Goal: Information Seeking & Learning: Learn about a topic

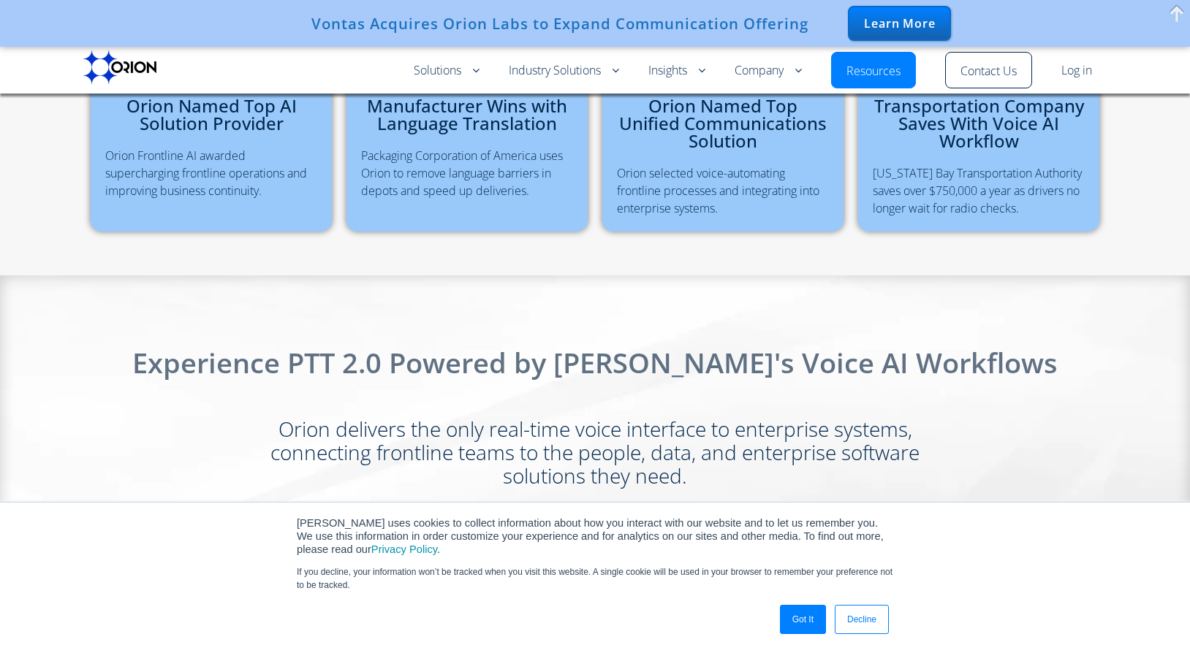
scroll to position [703, 0]
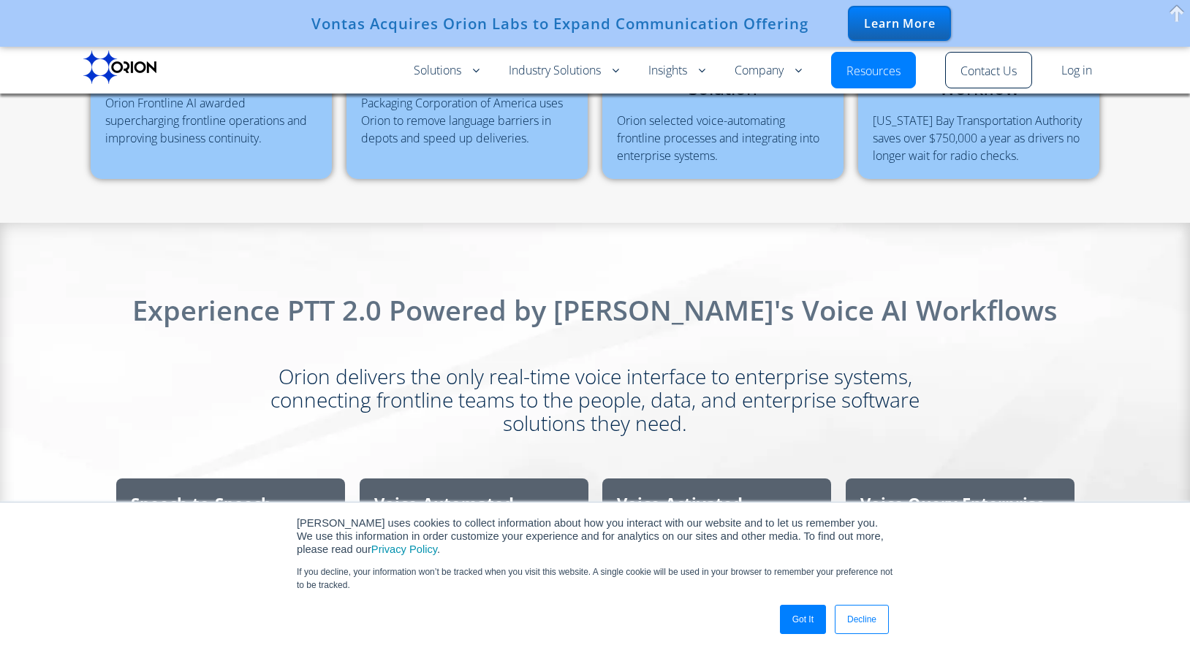
click at [789, 618] on link "Got It" at bounding box center [803, 619] width 46 height 29
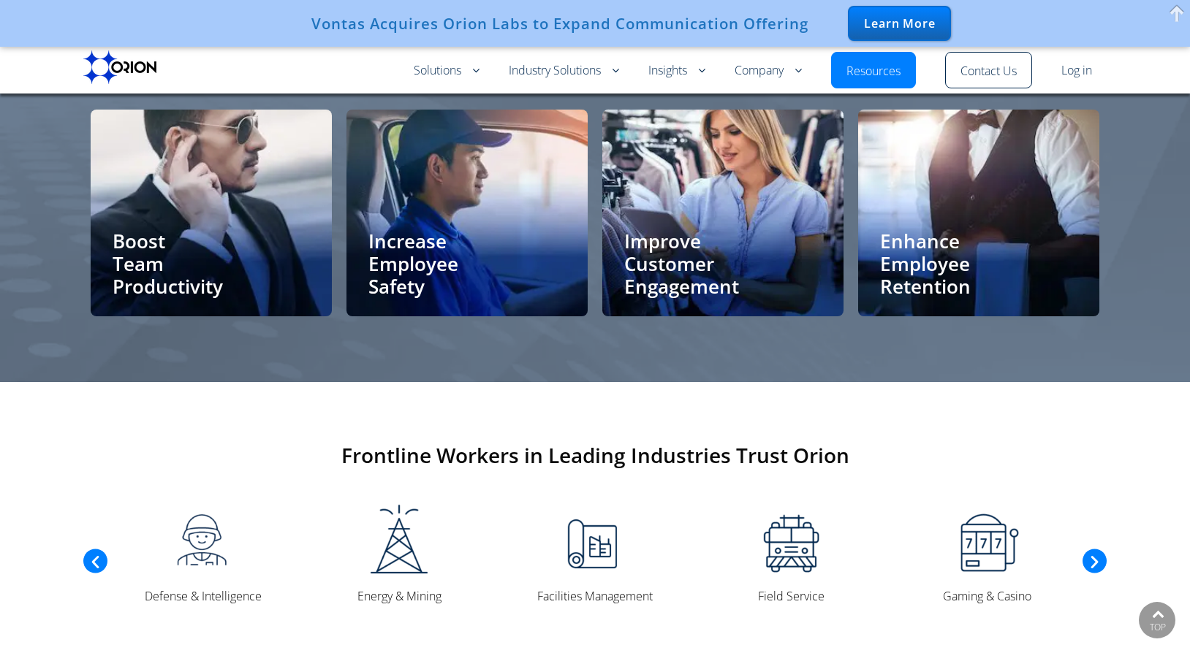
scroll to position [3351, 0]
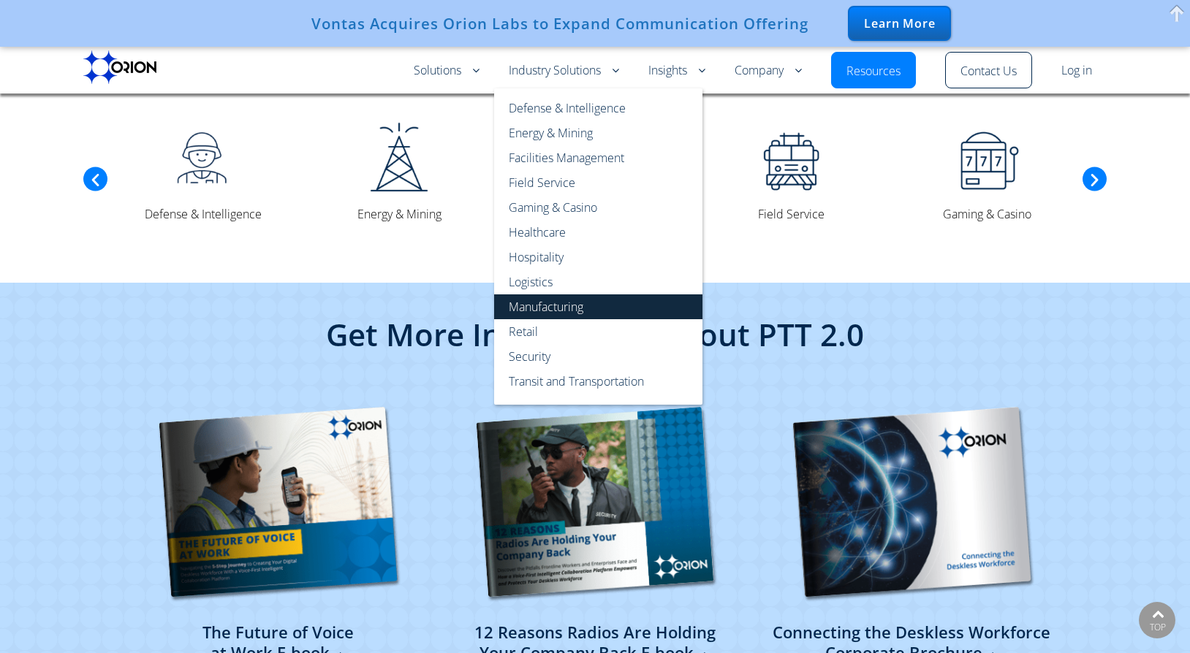
click at [566, 303] on link "Manufacturing" at bounding box center [598, 307] width 208 height 25
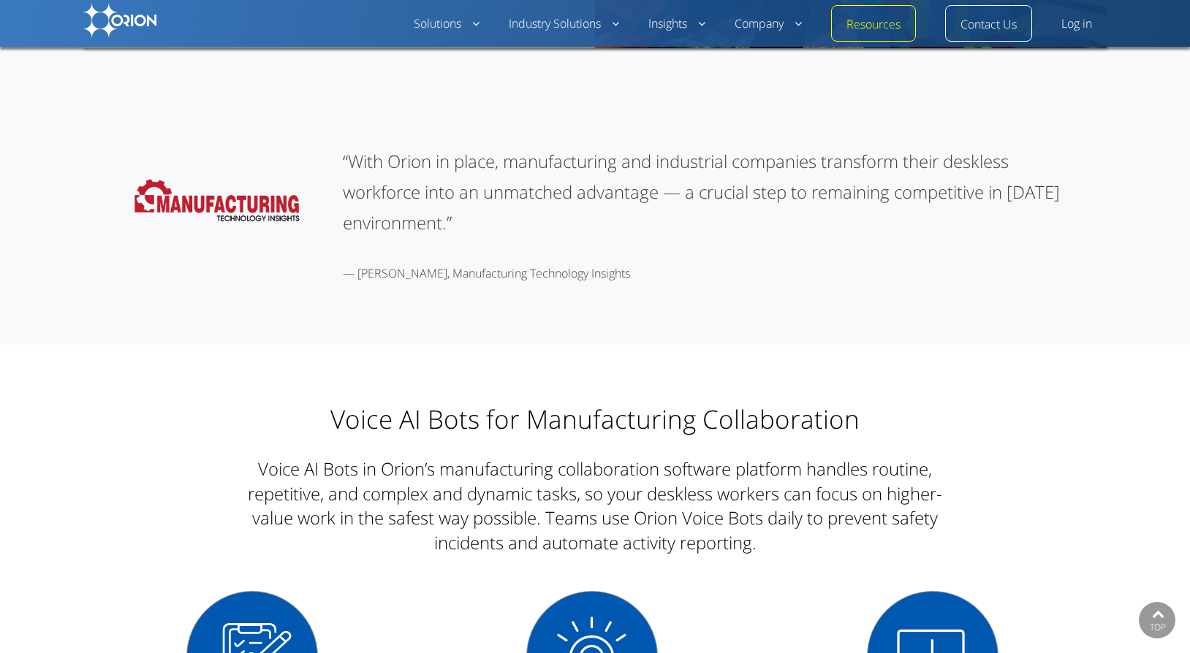
scroll to position [2006, 0]
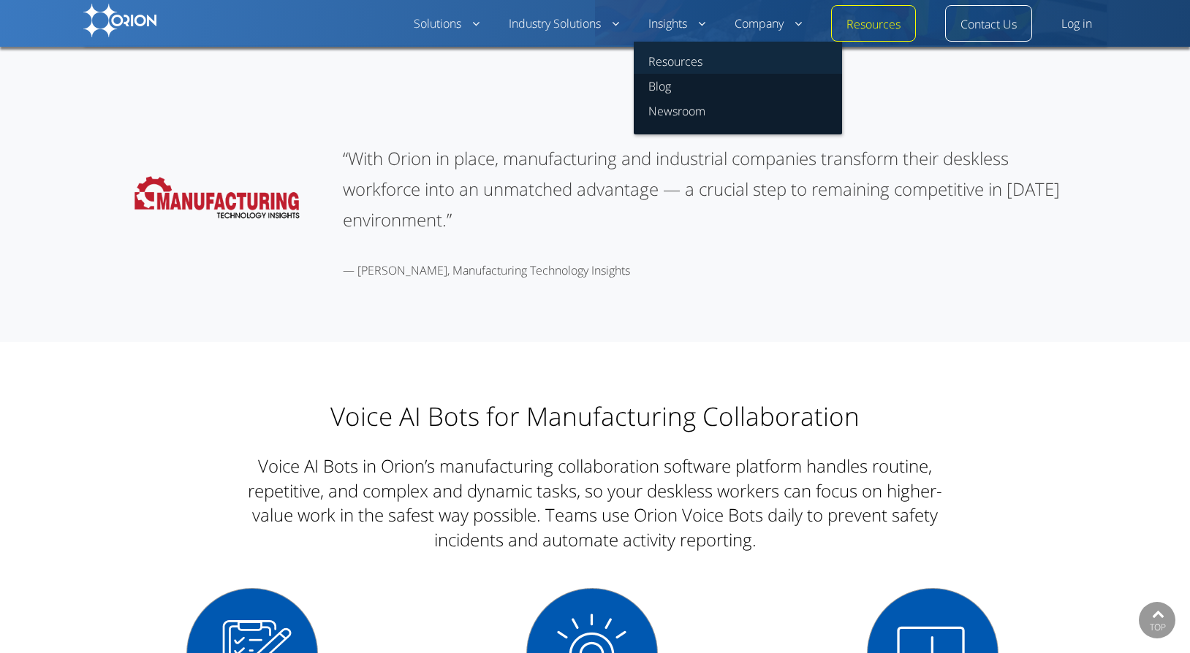
click at [686, 55] on link "Resources" at bounding box center [738, 58] width 208 height 32
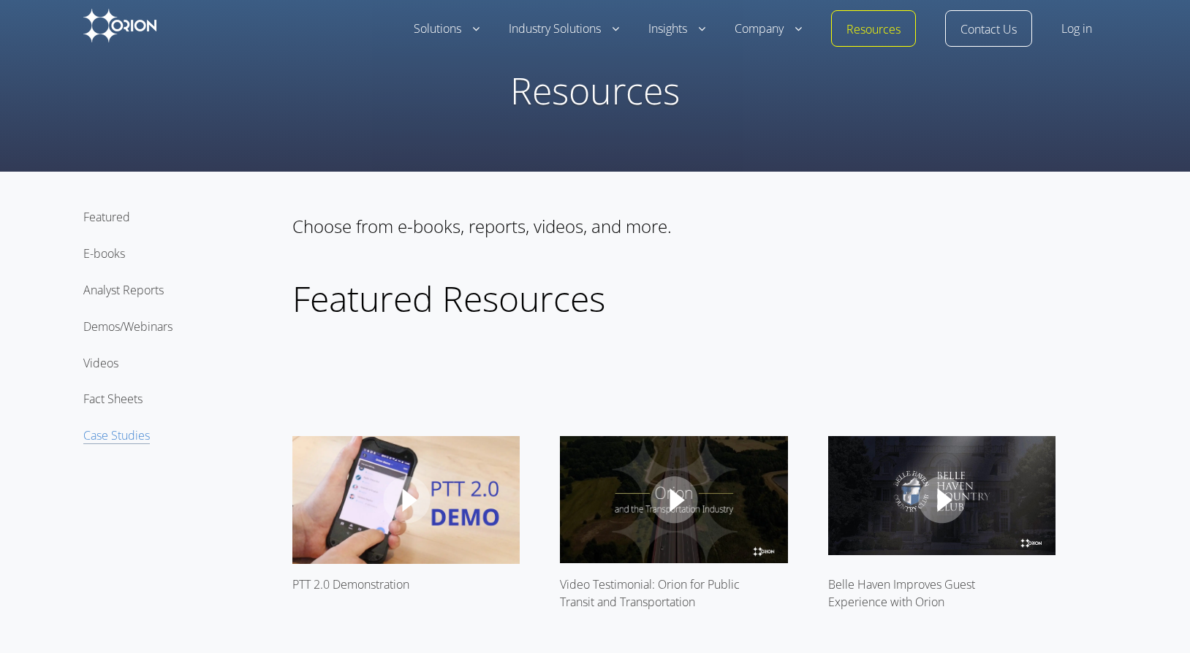
click at [134, 439] on link "Case Studies" at bounding box center [116, 436] width 67 height 17
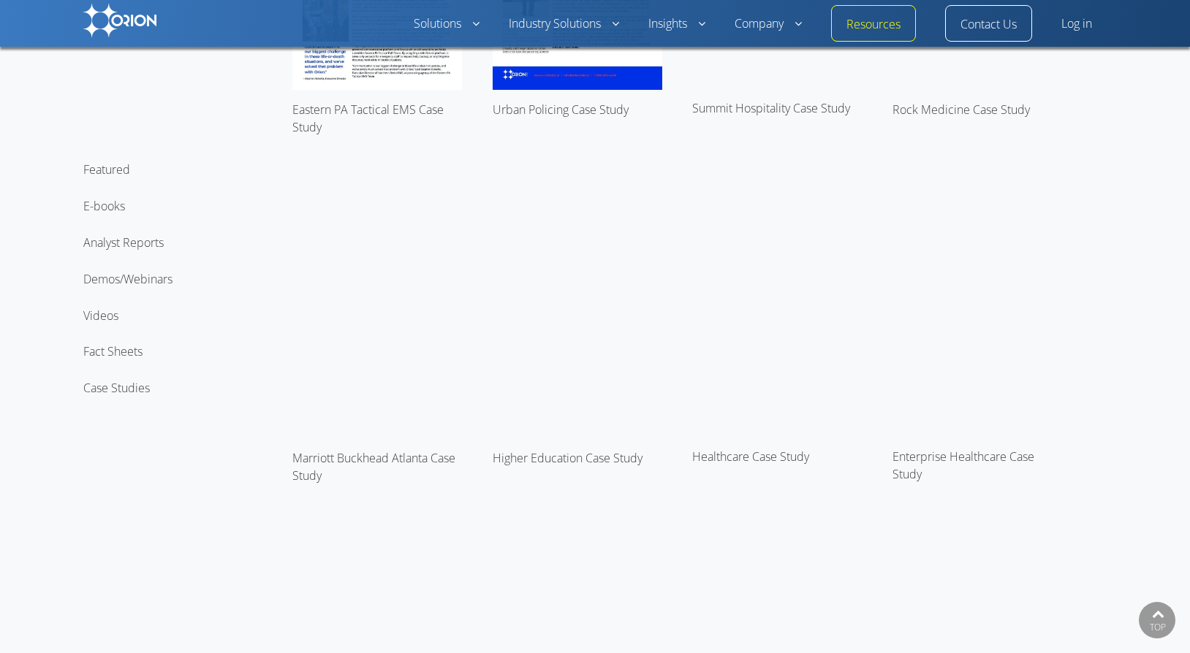
scroll to position [6191, 0]
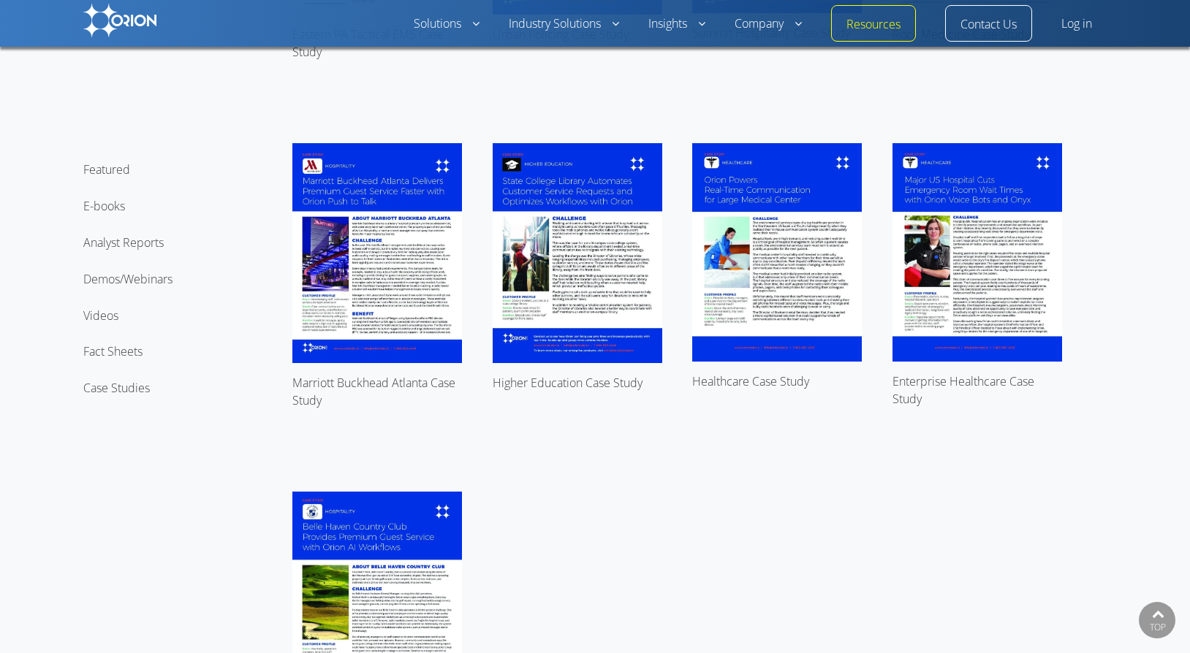
click at [982, 336] on img at bounding box center [977, 252] width 170 height 219
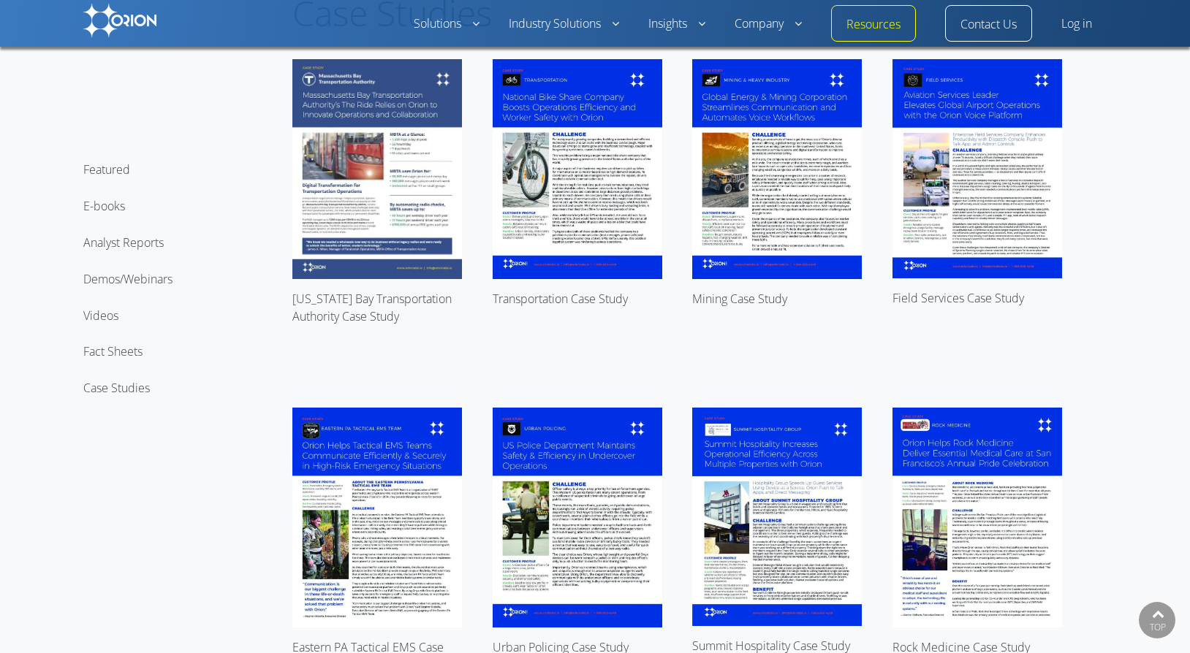
scroll to position [5549, 0]
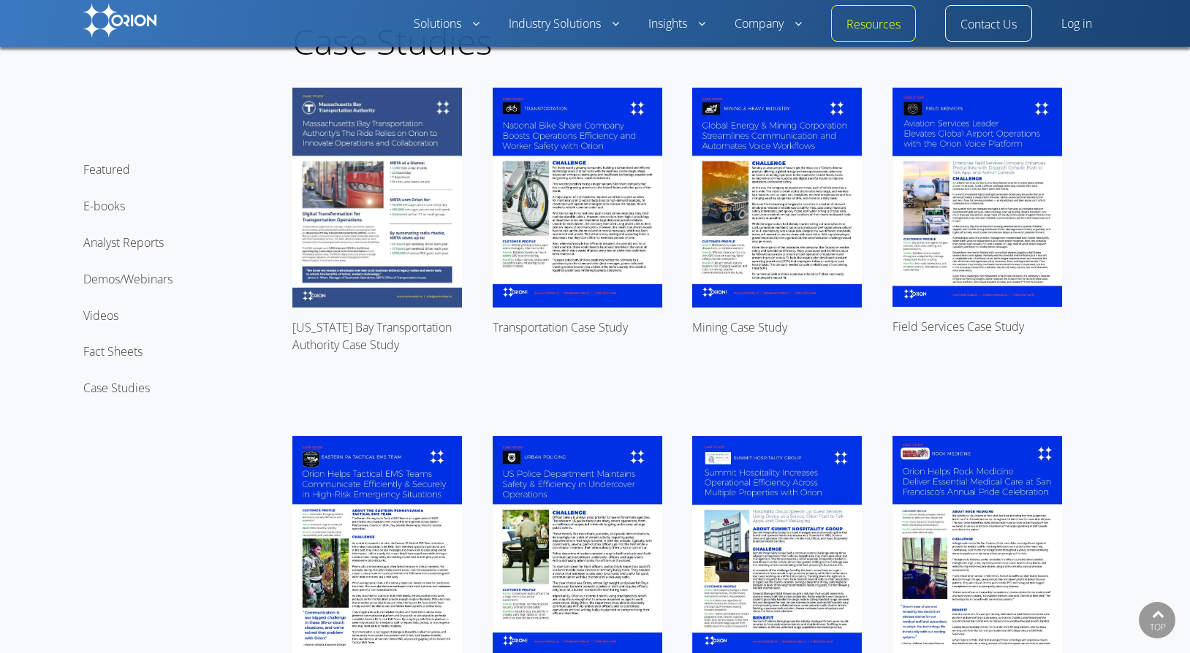
click at [395, 227] on img at bounding box center [377, 198] width 170 height 220
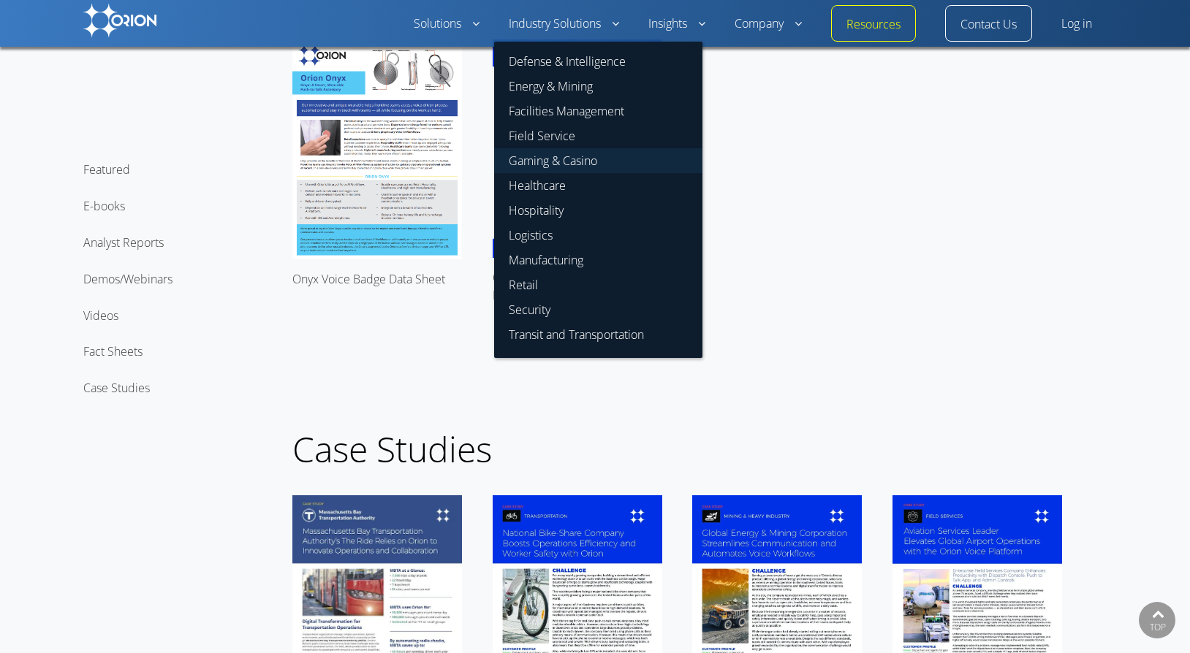
scroll to position [5047, 0]
